Goal: Find specific page/section: Find specific page/section

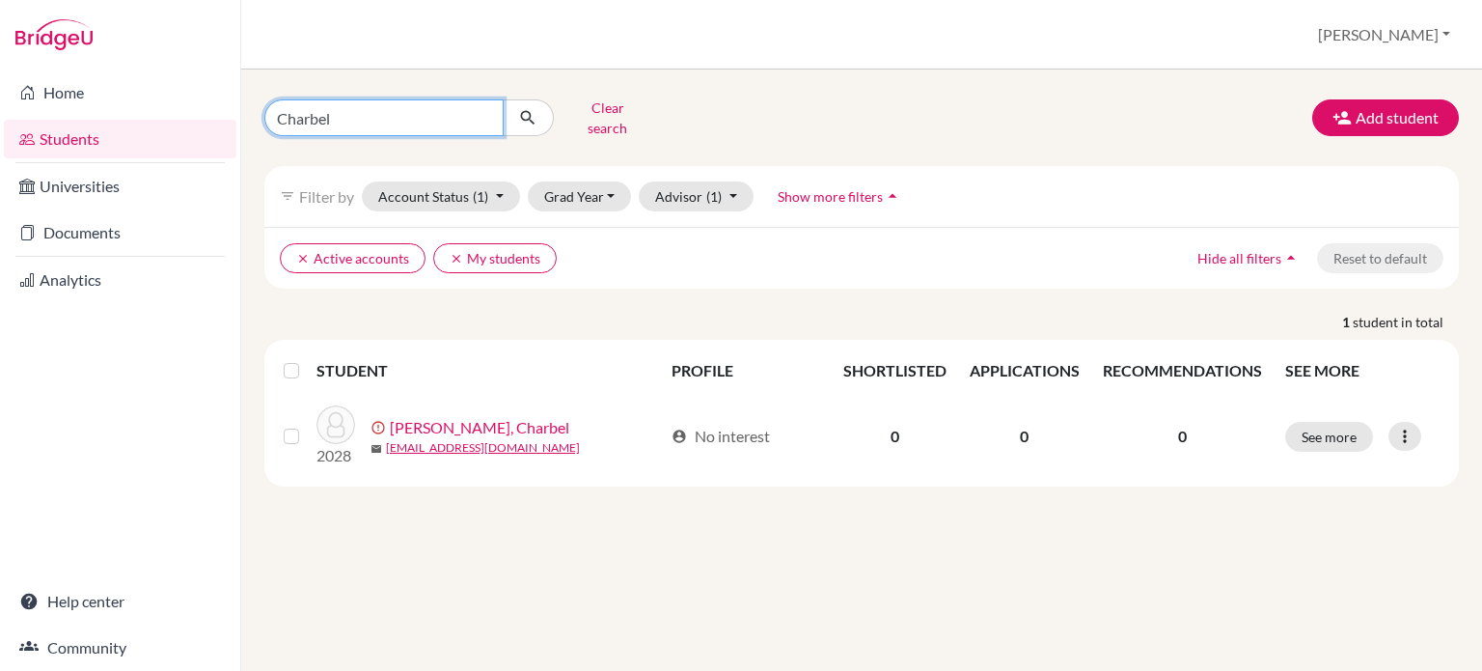
click at [498, 114] on input "Charbel" at bounding box center [383, 117] width 239 height 37
type input "D"
type input "[PERSON_NAME]"
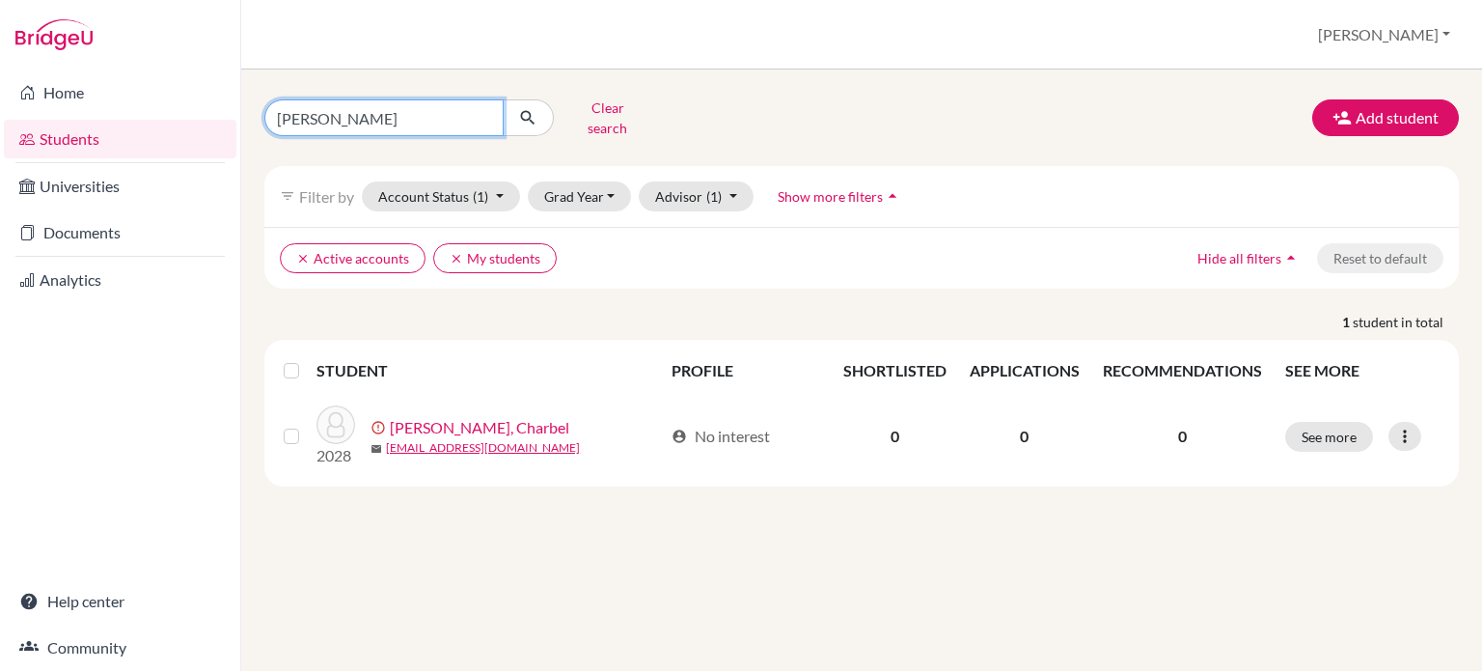
click button "submit" at bounding box center [528, 117] width 51 height 37
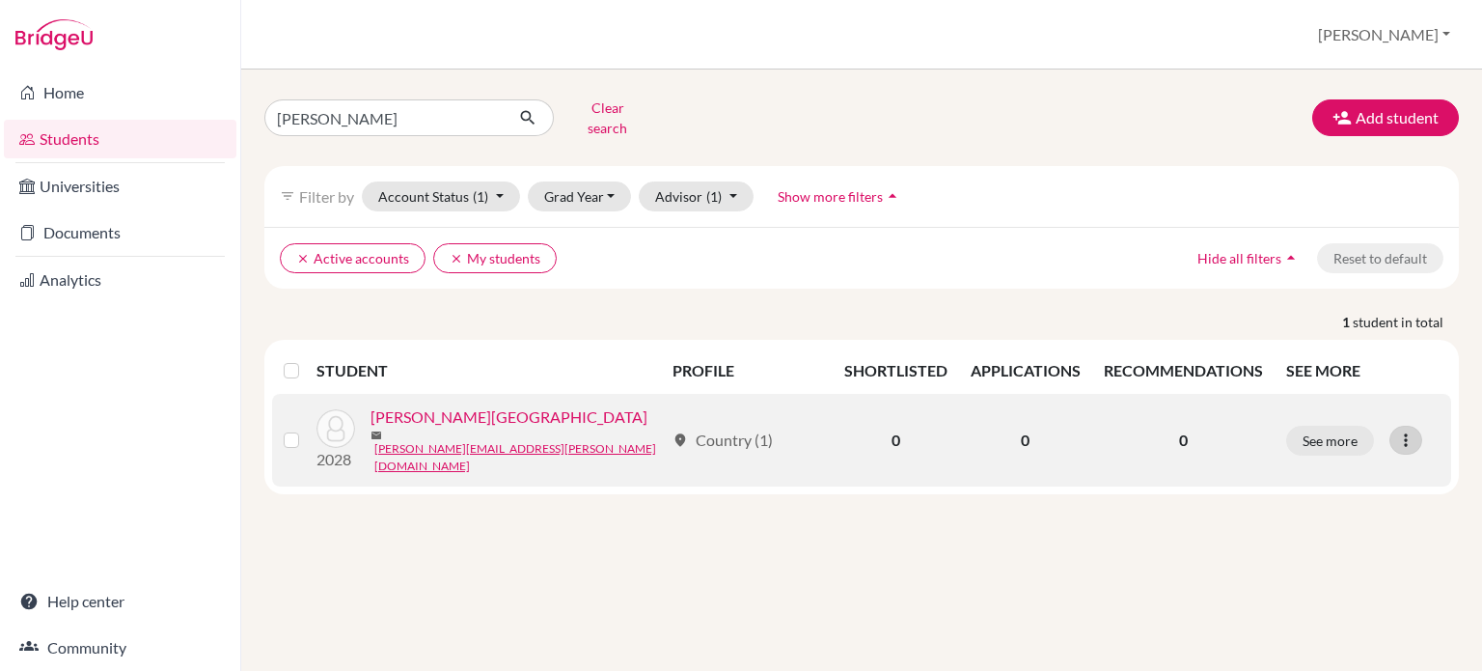
click at [1396, 430] on icon at bounding box center [1405, 439] width 19 height 19
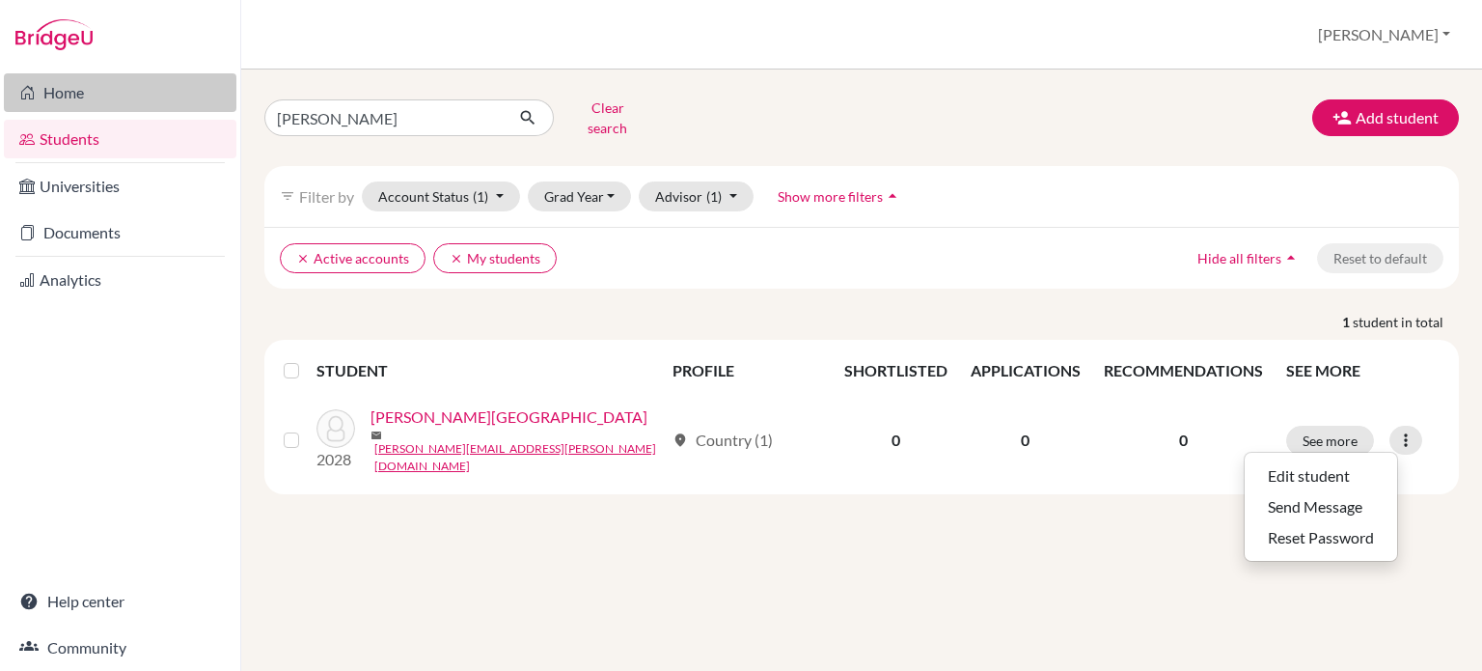
click at [45, 100] on link "Home" at bounding box center [120, 92] width 233 height 39
